Goal: Book appointment/travel/reservation

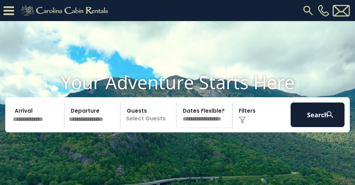
click at [28, 127] on input "text" at bounding box center [38, 114] width 54 height 25
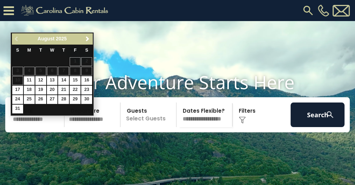
click at [132, 68] on video at bounding box center [177, 109] width 355 height 177
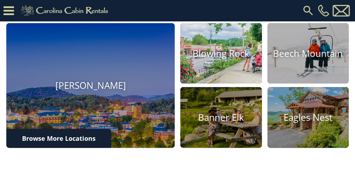
scroll to position [257, 0]
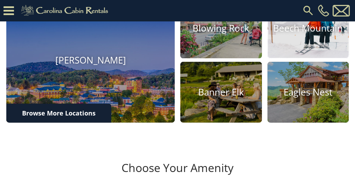
click at [317, 34] on h4 "Beech Mountain" at bounding box center [308, 28] width 82 height 11
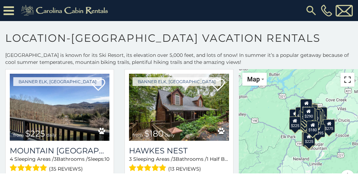
click at [343, 78] on button "Toggle fullscreen view" at bounding box center [348, 79] width 14 height 14
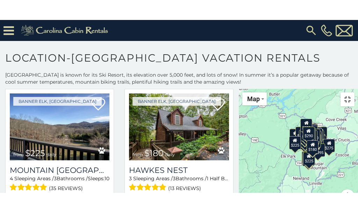
scroll to position [4175, 0]
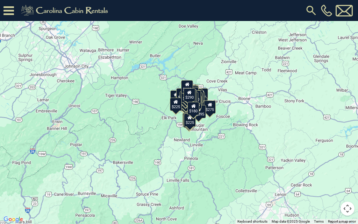
click at [242, 98] on div "$545 $395 $430 $535 $570 $460 $310 $425 $350 $390 $325 $395 $230 $265 $435 $300…" at bounding box center [179, 112] width 358 height 224
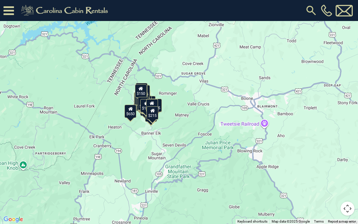
click at [127, 98] on div "$230 $430 $570 $545 $325 $535 $350 $310 $395 $425 $390 $395 $460 $435 $425 $325…" at bounding box center [179, 112] width 358 height 224
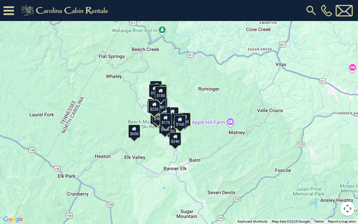
click at [141, 113] on div "$325 $545 $350 $230 $310 $390 $570 $395 $430 $535 $395 $425 $460 $325 $265 $650…" at bounding box center [179, 112] width 358 height 224
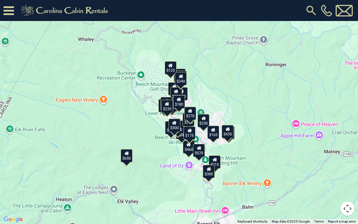
click at [158, 117] on div "$460 $395 $395 $425 $350 $390 $325 $310 $570 $230 $545 $535 $430 $650 $325 $300…" at bounding box center [179, 112] width 358 height 224
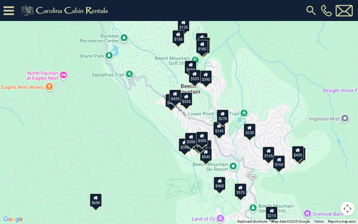
click at [212, 172] on div "$460 $430 $570 $230 $535 $425 $310 $350 $545 $390 $325 $395 $395 $335 $650 $245…" at bounding box center [179, 112] width 358 height 224
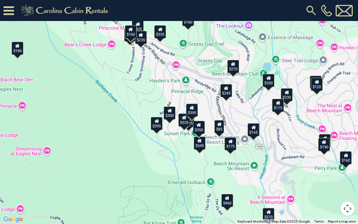
click at [200, 146] on div "$545" at bounding box center [200, 143] width 12 height 13
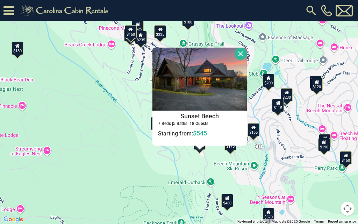
click at [187, 165] on div "$570 $425 $545 $395 $535 $350 $230 $460 $395 $425 $245 $300 $335 $235 $395 $180…" at bounding box center [179, 112] width 358 height 224
click at [197, 164] on div "$570 $425 $545 $395 $535 $350 $230 $460 $395 $425 $245 $300 $335 $235 $395 $180…" at bounding box center [179, 112] width 358 height 224
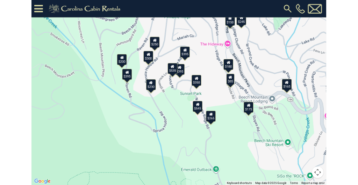
scroll to position [1097, 0]
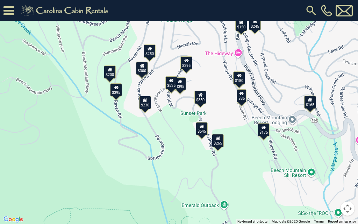
click at [220, 144] on div "$265" at bounding box center [218, 140] width 12 height 13
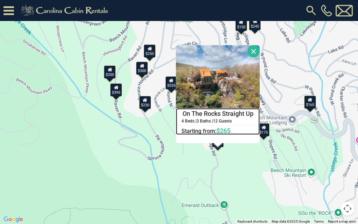
click at [218, 116] on h4 "On The Rocks Straight Up" at bounding box center [217, 114] width 83 height 11
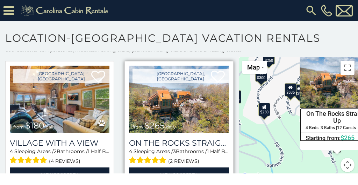
scroll to position [19, 0]
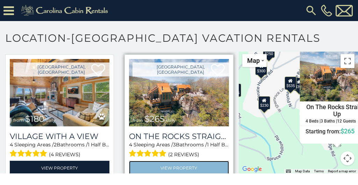
click at [158, 160] on link "View Property" at bounding box center [179, 167] width 100 height 14
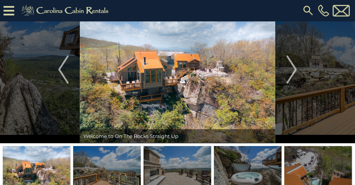
scroll to position [23, 0]
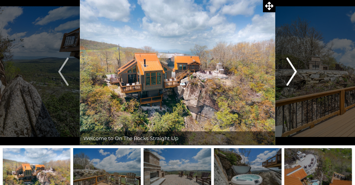
click at [293, 69] on img "Next" at bounding box center [291, 71] width 11 height 28
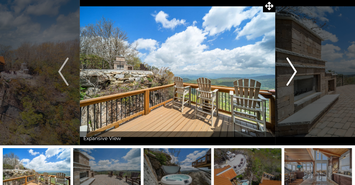
click at [293, 69] on img "Next" at bounding box center [291, 71] width 11 height 28
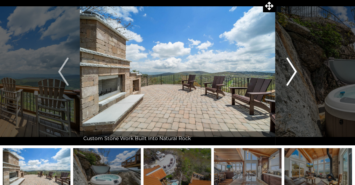
click at [293, 69] on img "Next" at bounding box center [291, 71] width 11 height 28
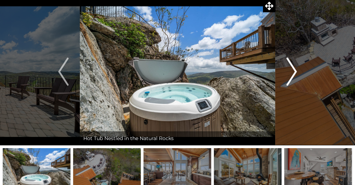
click at [293, 69] on img "Next" at bounding box center [291, 71] width 11 height 28
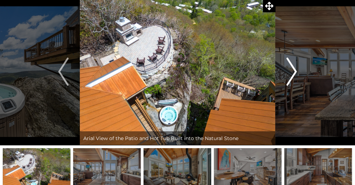
click at [293, 69] on img "Next" at bounding box center [291, 71] width 11 height 28
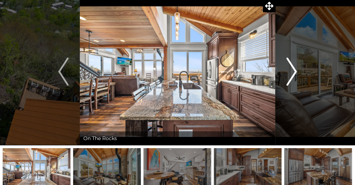
click at [293, 69] on img "Next" at bounding box center [291, 71] width 11 height 28
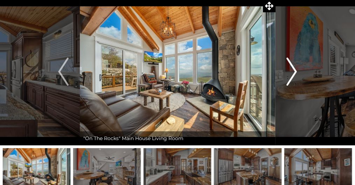
click at [293, 69] on img "Next" at bounding box center [291, 71] width 11 height 28
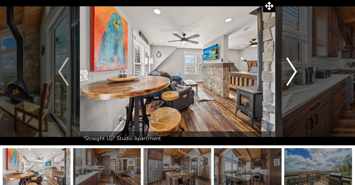
click at [293, 69] on img "Next" at bounding box center [291, 71] width 11 height 28
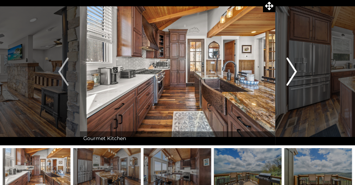
click at [293, 69] on img "Next" at bounding box center [291, 71] width 11 height 28
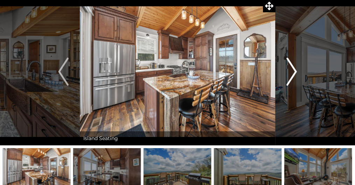
click at [293, 69] on img "Next" at bounding box center [291, 71] width 11 height 28
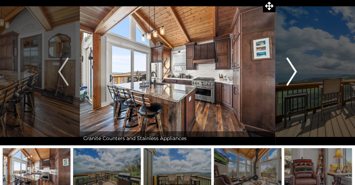
click at [293, 69] on img "Next" at bounding box center [291, 71] width 11 height 28
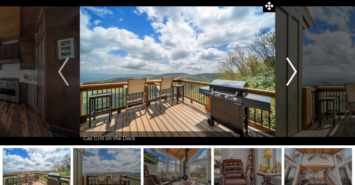
click at [293, 69] on img "Next" at bounding box center [291, 71] width 11 height 28
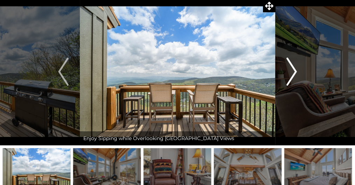
click at [293, 69] on img "Next" at bounding box center [291, 71] width 11 height 28
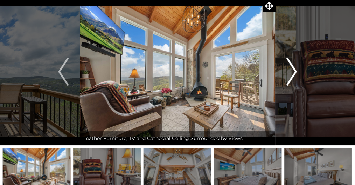
click at [293, 69] on img "Next" at bounding box center [291, 71] width 11 height 28
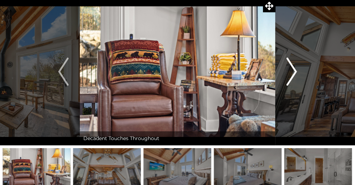
click at [293, 69] on img "Next" at bounding box center [291, 71] width 11 height 28
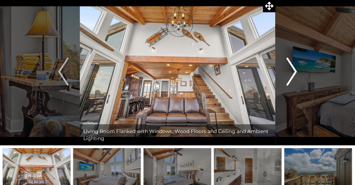
click at [293, 69] on img "Next" at bounding box center [291, 71] width 11 height 28
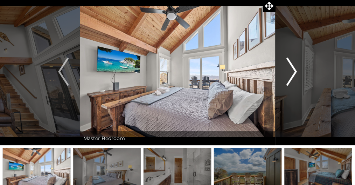
click at [293, 69] on img "Next" at bounding box center [291, 71] width 11 height 28
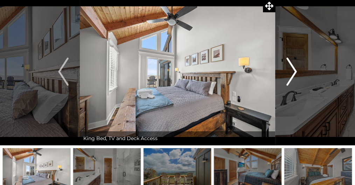
click at [293, 69] on img "Next" at bounding box center [291, 71] width 11 height 28
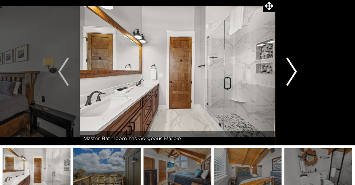
click at [293, 69] on img "Next" at bounding box center [291, 71] width 11 height 28
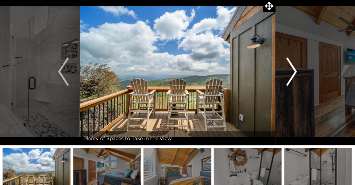
click at [293, 69] on img "Next" at bounding box center [291, 71] width 11 height 28
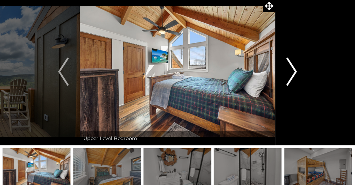
click at [293, 70] on img "Next" at bounding box center [291, 71] width 11 height 28
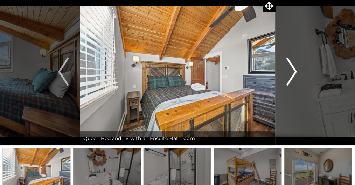
click at [293, 70] on img "Next" at bounding box center [291, 71] width 11 height 28
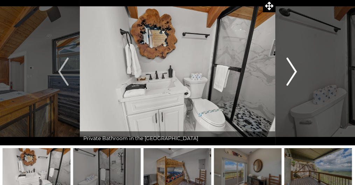
click at [293, 70] on img "Next" at bounding box center [291, 71] width 11 height 28
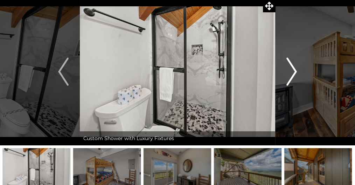
click at [293, 70] on img "Next" at bounding box center [291, 71] width 11 height 28
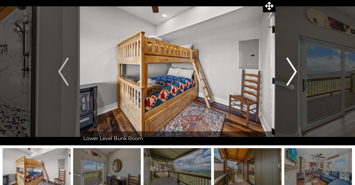
click at [293, 70] on img "Next" at bounding box center [291, 71] width 11 height 28
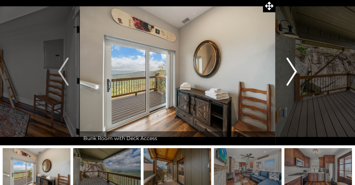
click at [293, 70] on img "Next" at bounding box center [291, 71] width 11 height 28
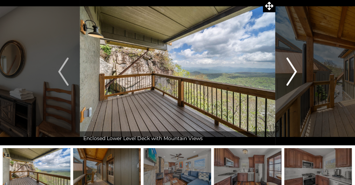
click at [293, 70] on img "Next" at bounding box center [291, 71] width 11 height 28
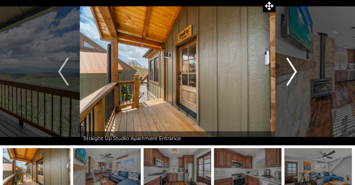
click at [293, 70] on img "Next" at bounding box center [291, 71] width 11 height 28
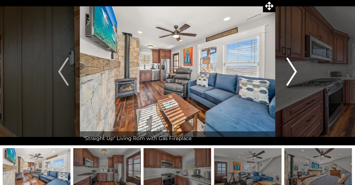
click at [293, 70] on img "Next" at bounding box center [291, 71] width 11 height 28
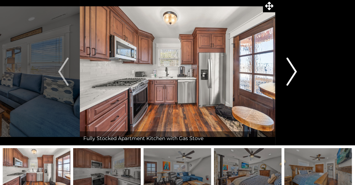
click at [293, 70] on img "Next" at bounding box center [291, 71] width 11 height 28
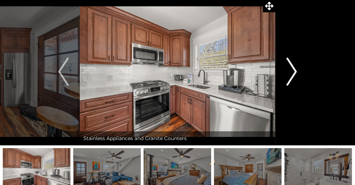
click at [293, 70] on img "Next" at bounding box center [291, 71] width 11 height 28
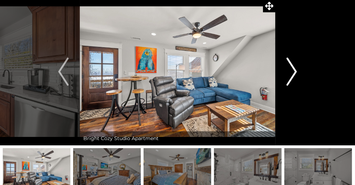
click at [295, 72] on img "Next" at bounding box center [291, 71] width 11 height 28
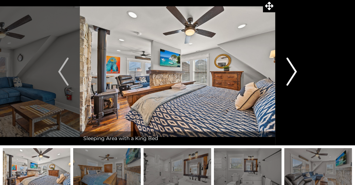
click at [294, 72] on img "Next" at bounding box center [291, 71] width 11 height 28
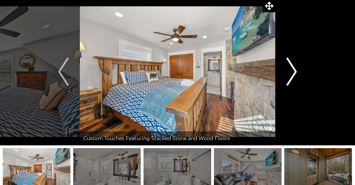
click at [294, 72] on img "Next" at bounding box center [291, 71] width 11 height 28
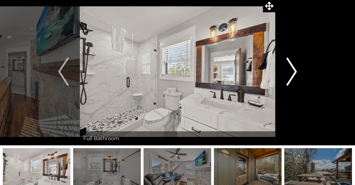
click at [294, 72] on img "Next" at bounding box center [291, 71] width 11 height 28
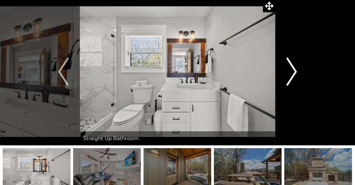
click at [294, 72] on img "Next" at bounding box center [291, 71] width 11 height 28
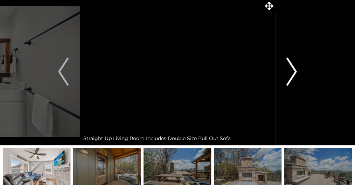
click at [294, 72] on img "Next" at bounding box center [291, 71] width 11 height 28
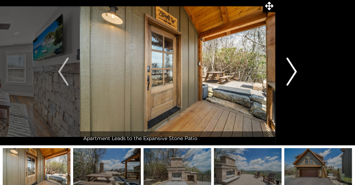
click at [294, 72] on img "Next" at bounding box center [291, 71] width 11 height 28
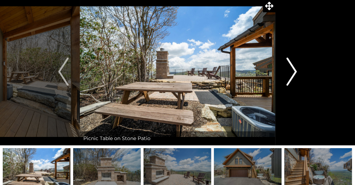
click at [294, 72] on img "Next" at bounding box center [291, 71] width 11 height 28
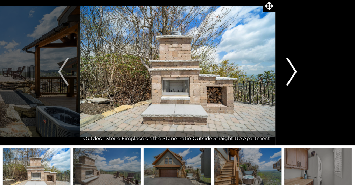
click at [294, 72] on img "Next" at bounding box center [291, 71] width 11 height 28
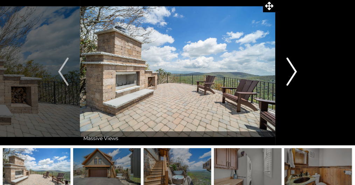
click at [294, 72] on img "Next" at bounding box center [291, 71] width 11 height 28
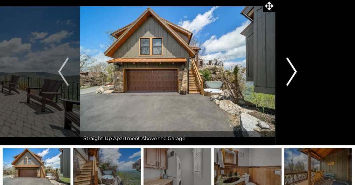
click at [294, 72] on img "Next" at bounding box center [291, 71] width 11 height 28
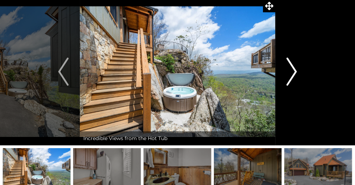
click at [294, 72] on img "Next" at bounding box center [291, 71] width 11 height 28
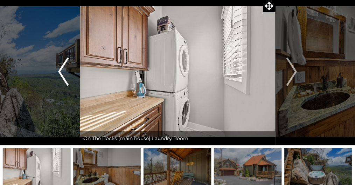
click at [60, 69] on img "Previous" at bounding box center [63, 71] width 11 height 28
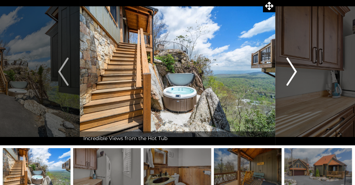
click at [294, 68] on img "Next" at bounding box center [291, 71] width 11 height 28
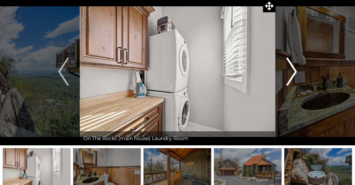
click at [294, 68] on img "Next" at bounding box center [291, 71] width 11 height 28
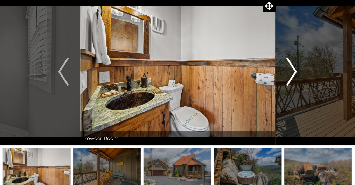
click at [294, 68] on img "Next" at bounding box center [291, 71] width 11 height 28
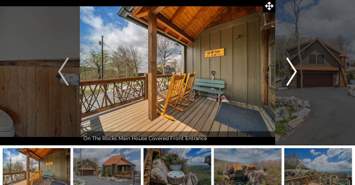
click at [294, 70] on img "Next" at bounding box center [291, 71] width 11 height 28
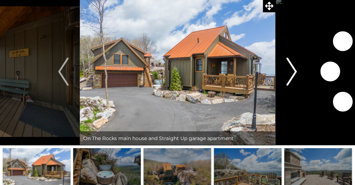
click at [294, 70] on img "Next" at bounding box center [291, 71] width 11 height 28
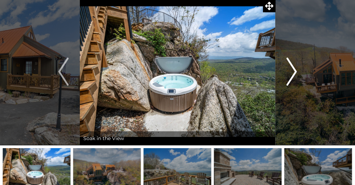
click at [294, 70] on img "Next" at bounding box center [291, 71] width 11 height 28
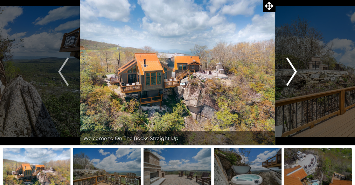
click at [294, 70] on img "Next" at bounding box center [291, 71] width 11 height 28
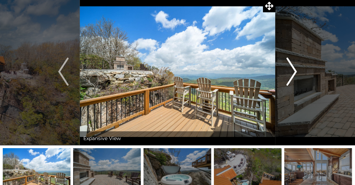
click at [294, 70] on img "Next" at bounding box center [291, 71] width 11 height 28
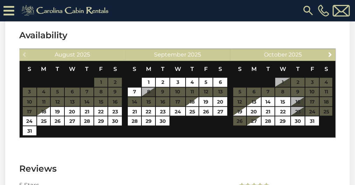
scroll to position [1208, 0]
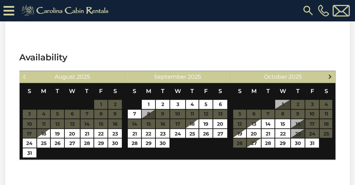
click at [329, 74] on span "Next" at bounding box center [330, 77] width 6 height 6
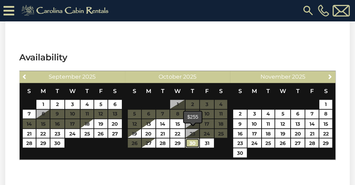
click at [191, 138] on link "30" at bounding box center [193, 142] width 14 height 9
type input "**********"
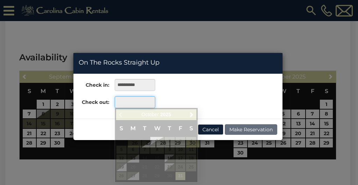
click at [139, 104] on input "text" at bounding box center [135, 102] width 40 height 12
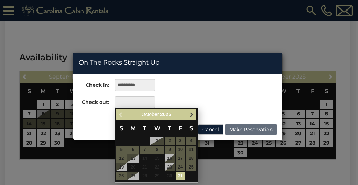
click at [192, 112] on span "Next" at bounding box center [192, 114] width 6 height 6
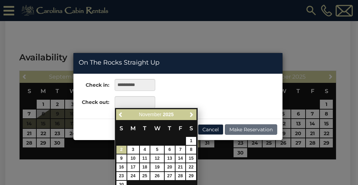
click at [123, 148] on link "2" at bounding box center [122, 149] width 10 height 8
type input "**********"
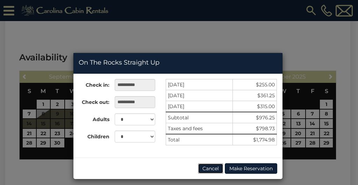
click at [207, 168] on button "Cancel" at bounding box center [211, 168] width 26 height 11
